Goal: Information Seeking & Learning: Find contact information

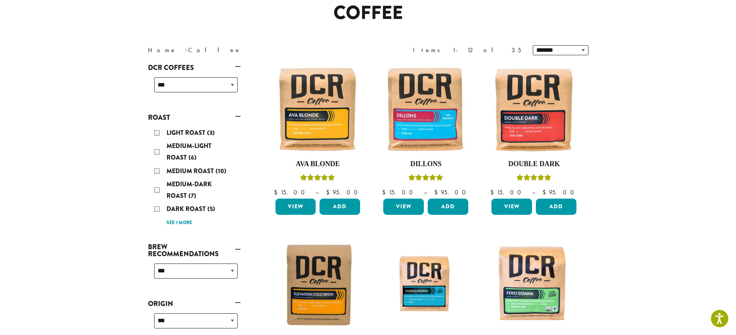
scroll to position [77, 0]
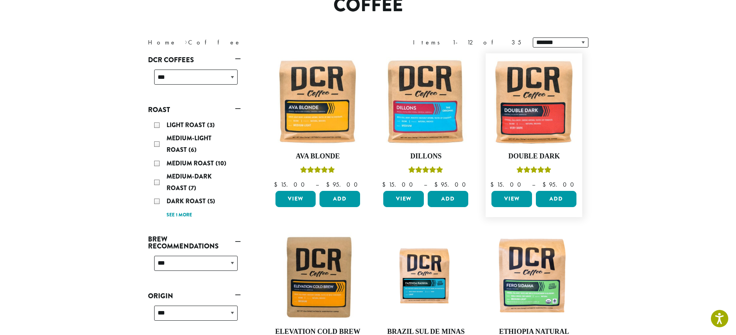
click at [512, 199] on link "View" at bounding box center [511, 199] width 41 height 16
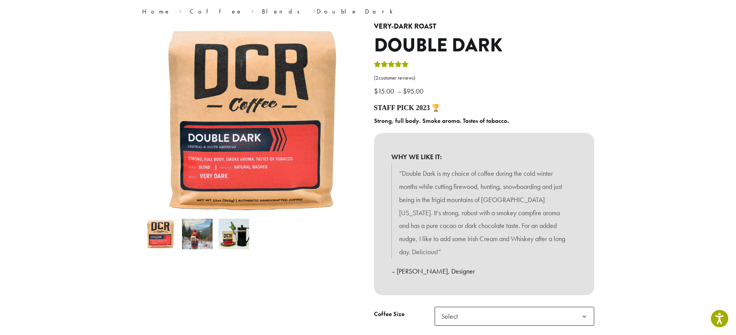
scroll to position [39, 0]
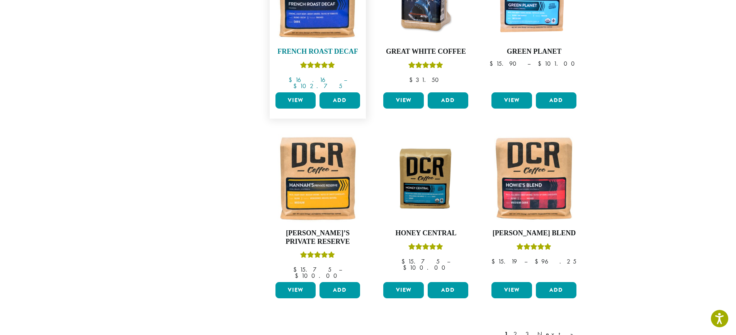
scroll to position [541, 0]
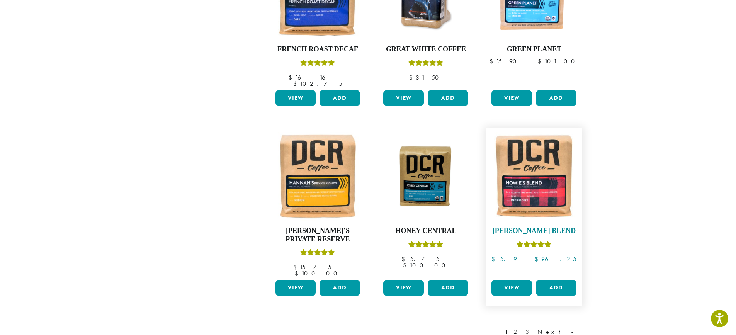
click at [535, 185] on img at bounding box center [533, 176] width 89 height 89
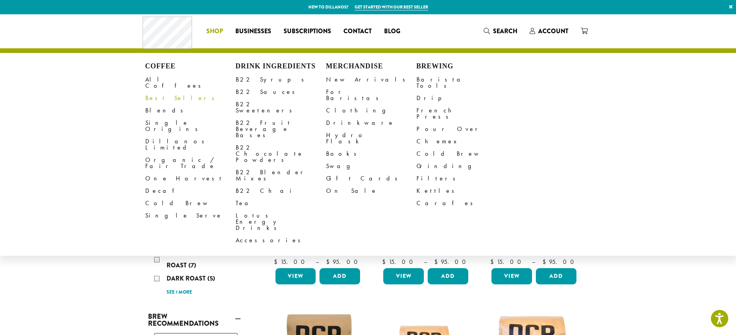
click at [157, 92] on link "Best Sellers" at bounding box center [190, 98] width 90 height 12
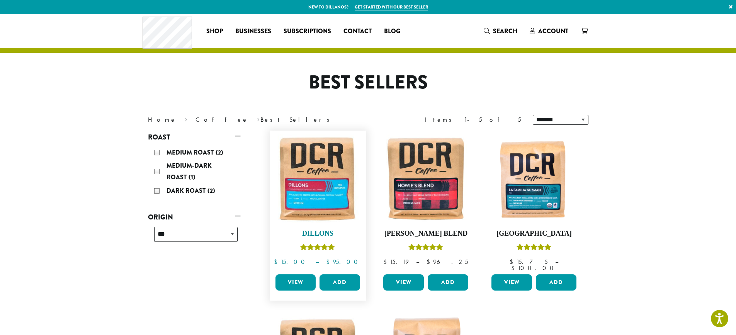
click at [306, 189] on img at bounding box center [317, 178] width 89 height 89
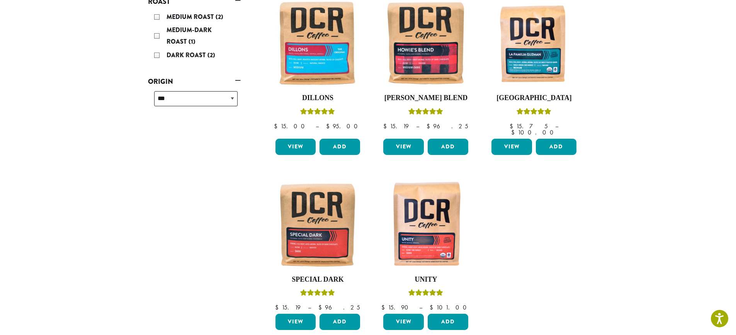
scroll to position [154, 0]
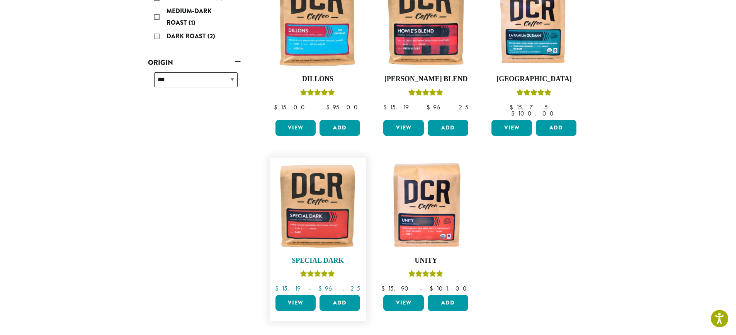
click at [337, 215] on img at bounding box center [317, 205] width 89 height 89
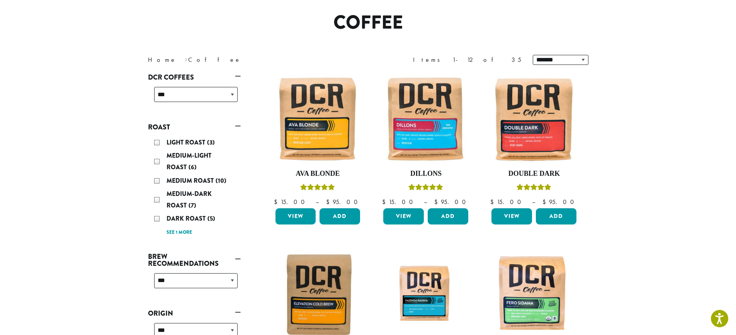
scroll to position [39, 0]
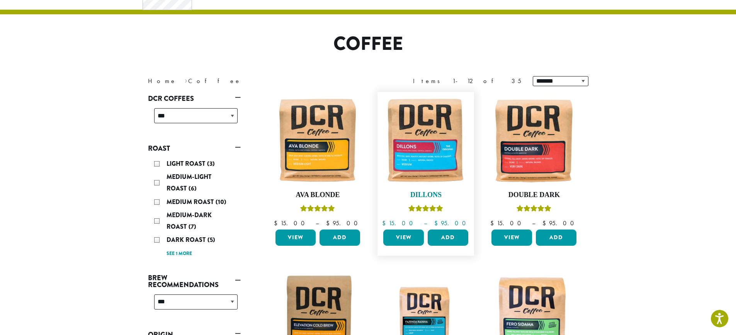
click at [446, 155] on img at bounding box center [425, 140] width 89 height 89
click at [544, 159] on img at bounding box center [533, 140] width 89 height 89
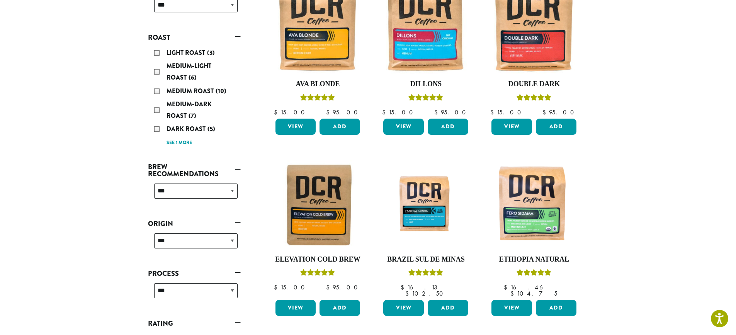
scroll to position [154, 0]
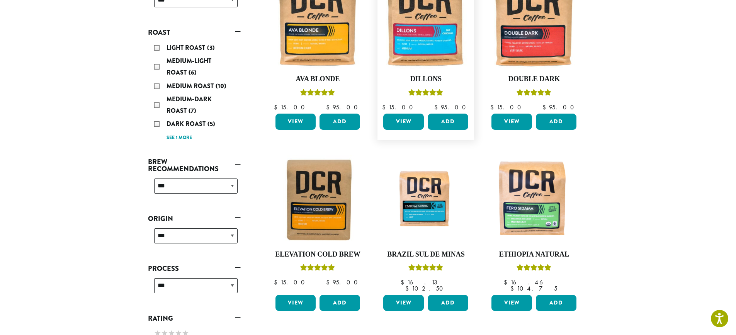
click at [409, 122] on link "View" at bounding box center [403, 122] width 41 height 16
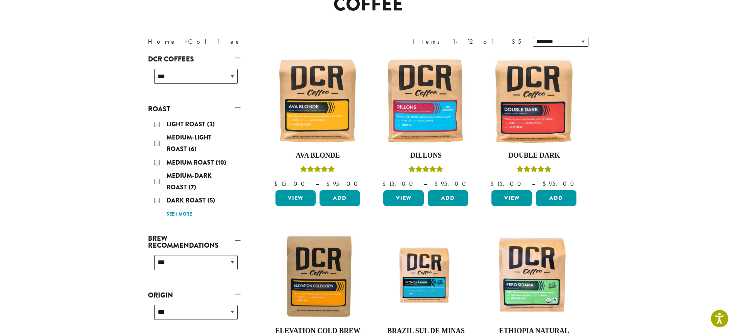
scroll to position [77, 0]
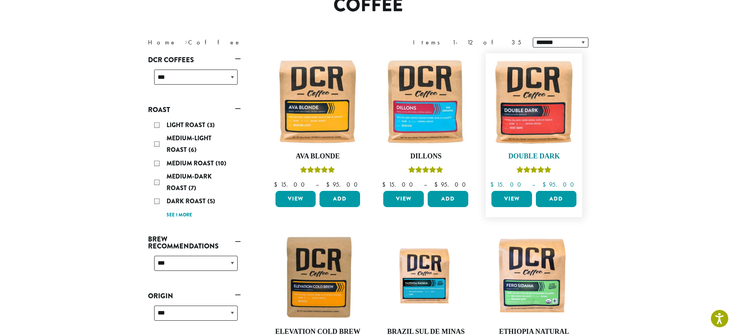
click at [554, 126] on img at bounding box center [533, 101] width 89 height 89
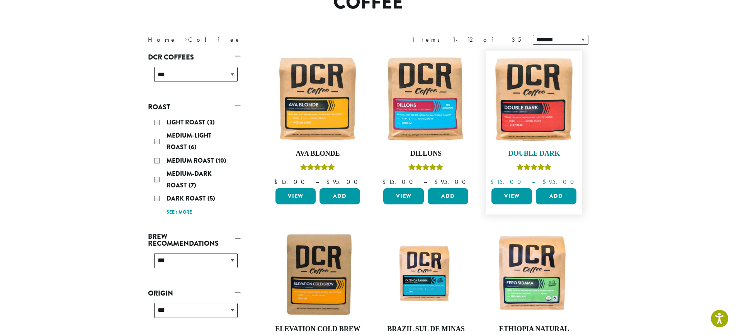
click at [543, 121] on img at bounding box center [533, 98] width 89 height 89
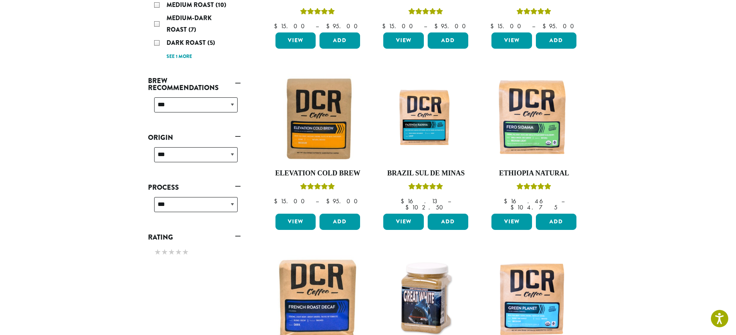
scroll to position [237, 0]
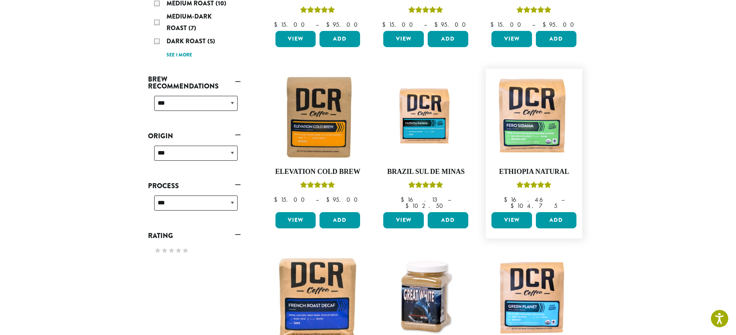
click at [507, 212] on link "View" at bounding box center [511, 220] width 41 height 16
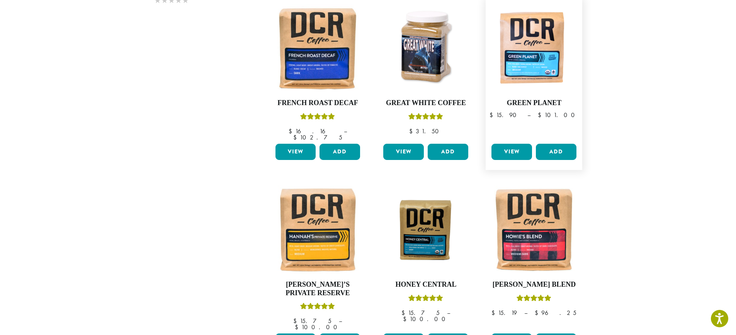
scroll to position [507, 0]
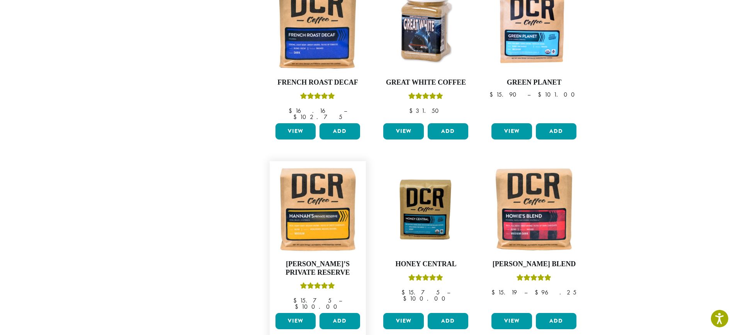
click at [285, 313] on link "View" at bounding box center [295, 321] width 41 height 16
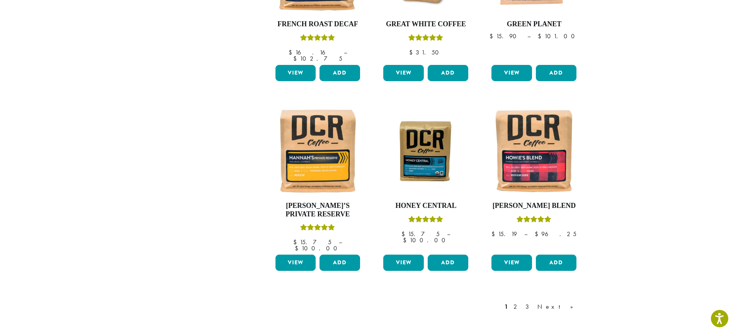
scroll to position [585, 0]
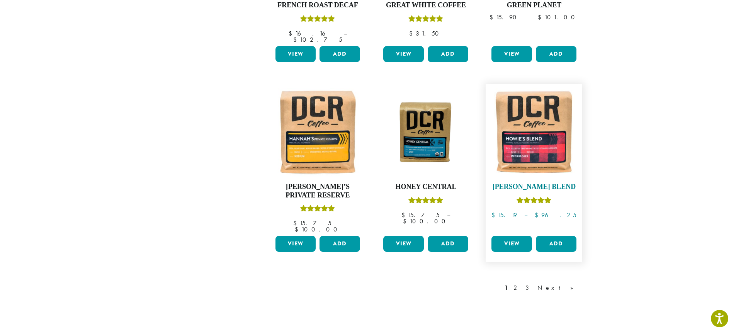
click at [549, 137] on img at bounding box center [533, 132] width 89 height 89
click at [521, 283] on link "2" at bounding box center [517, 287] width 10 height 9
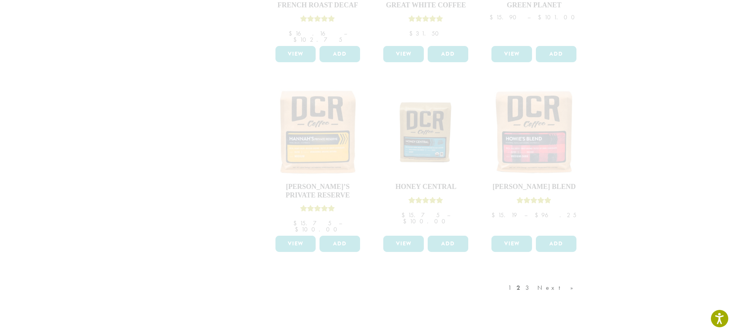
click at [544, 277] on div "1 2 3 Next »" at bounding box center [544, 295] width 76 height 36
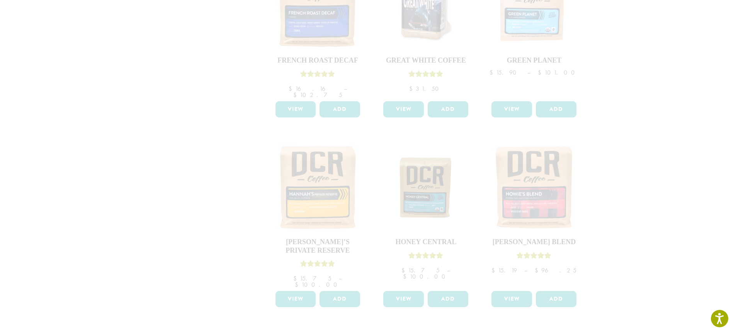
scroll to position [508, 0]
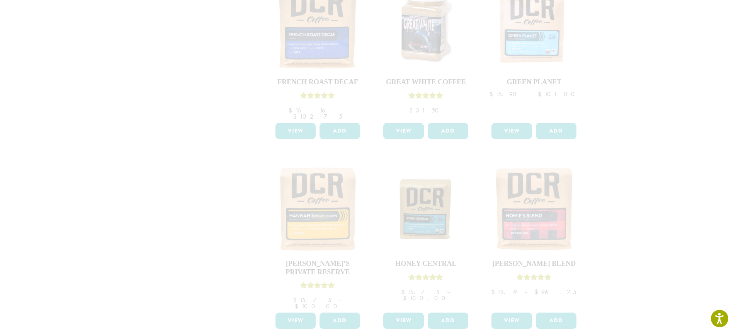
drag, startPoint x: 511, startPoint y: 304, endPoint x: 538, endPoint y: 298, distance: 27.2
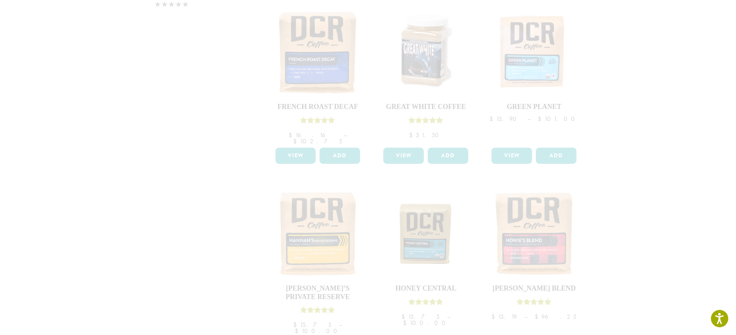
scroll to position [469, 0]
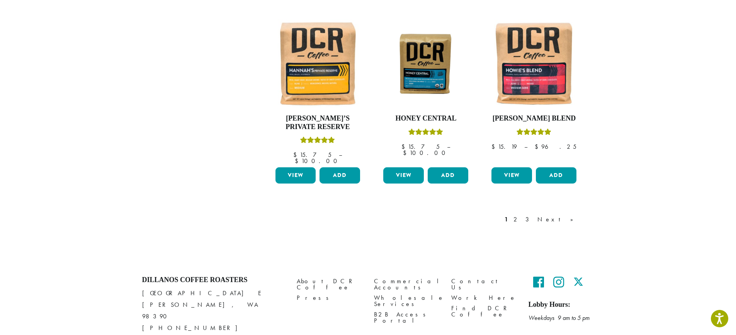
scroll to position [662, 0]
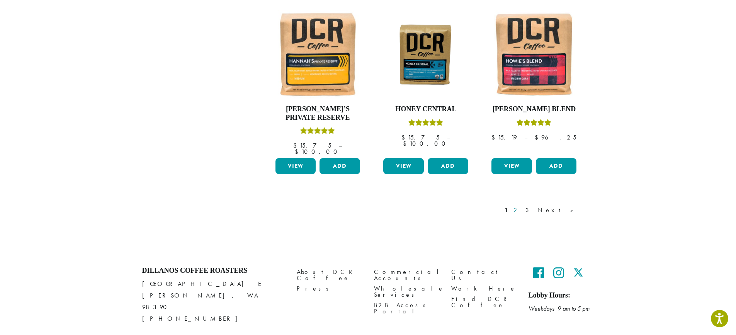
click at [521, 205] on link "2" at bounding box center [517, 209] width 10 height 9
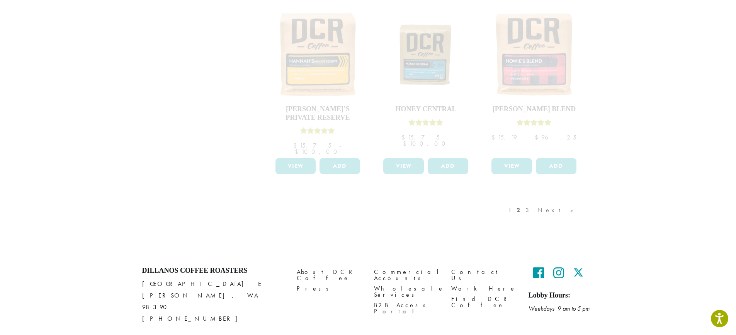
click at [555, 200] on div "1 2 3 Next »" at bounding box center [544, 218] width 76 height 36
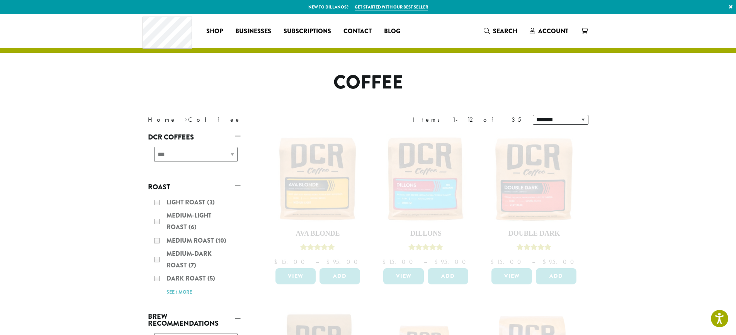
click at [157, 241] on div "Light Roast (3) Medium-Light Roast (6) Medium Roast (10) Medium-Dark Roast (7) …" at bounding box center [194, 246] width 93 height 107
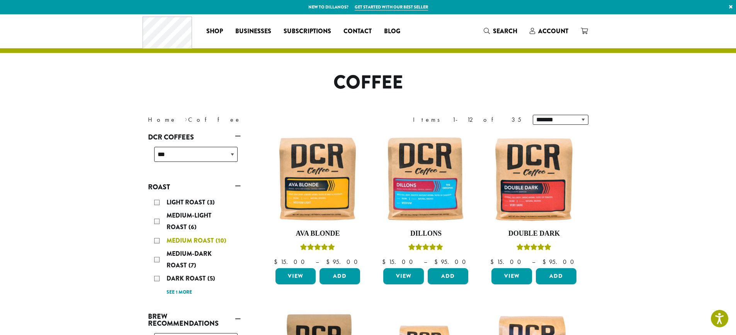
click at [157, 239] on div "Medium Roast (10)" at bounding box center [195, 241] width 83 height 12
click at [158, 260] on div "Medium-Dark Roast (7)" at bounding box center [195, 259] width 83 height 23
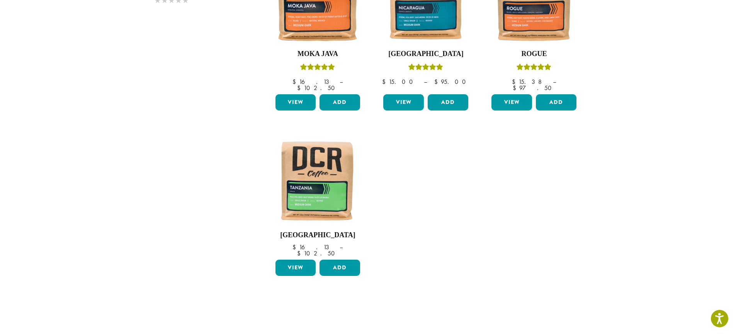
scroll to position [386, 0]
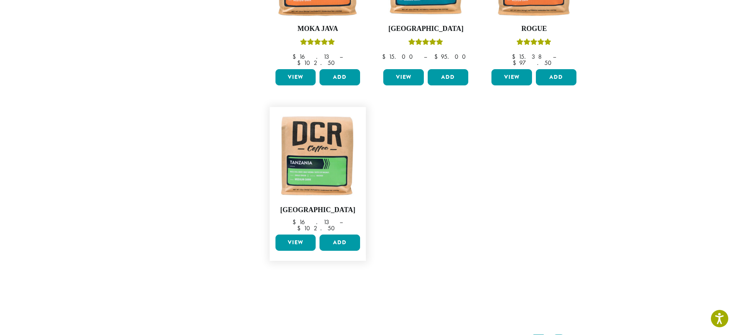
click at [307, 234] on link "View" at bounding box center [295, 242] width 41 height 16
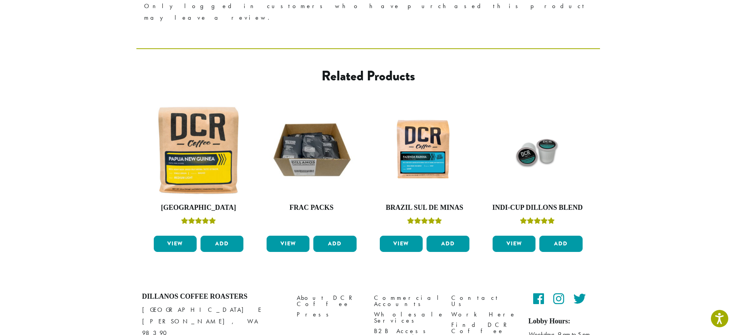
scroll to position [702, 0]
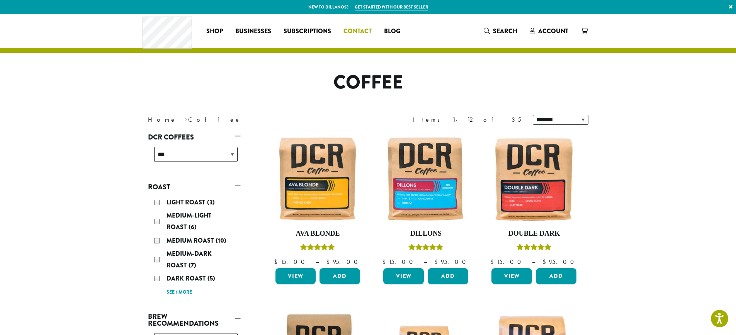
click at [354, 31] on span "Contact" at bounding box center [357, 32] width 28 height 10
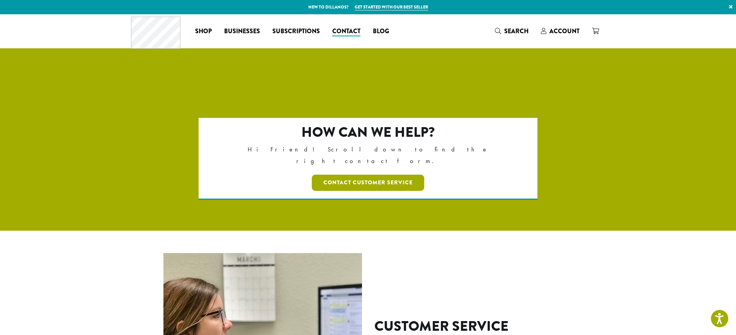
click at [340, 175] on link "Contact Customer Service" at bounding box center [368, 183] width 112 height 16
